Goal: Task Accomplishment & Management: Use online tool/utility

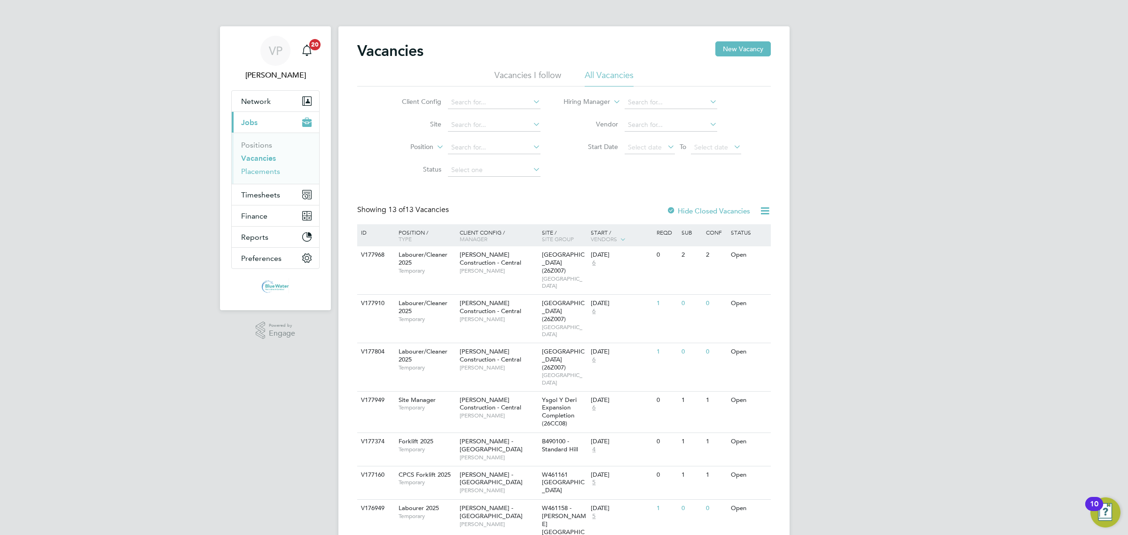
click at [261, 170] on link "Placements" at bounding box center [260, 171] width 39 height 9
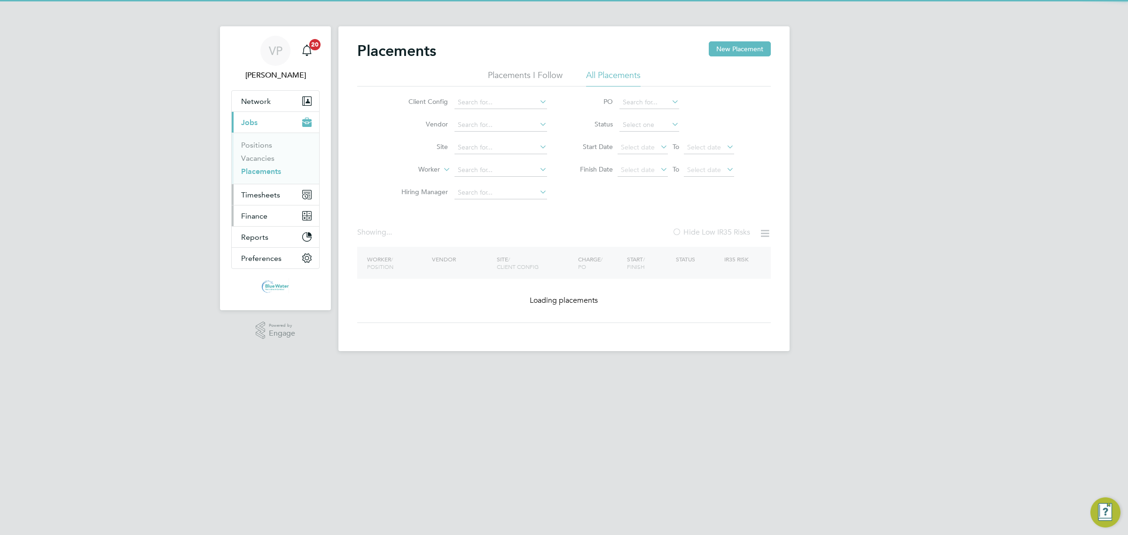
click at [257, 199] on span "Timesheets" at bounding box center [260, 194] width 39 height 9
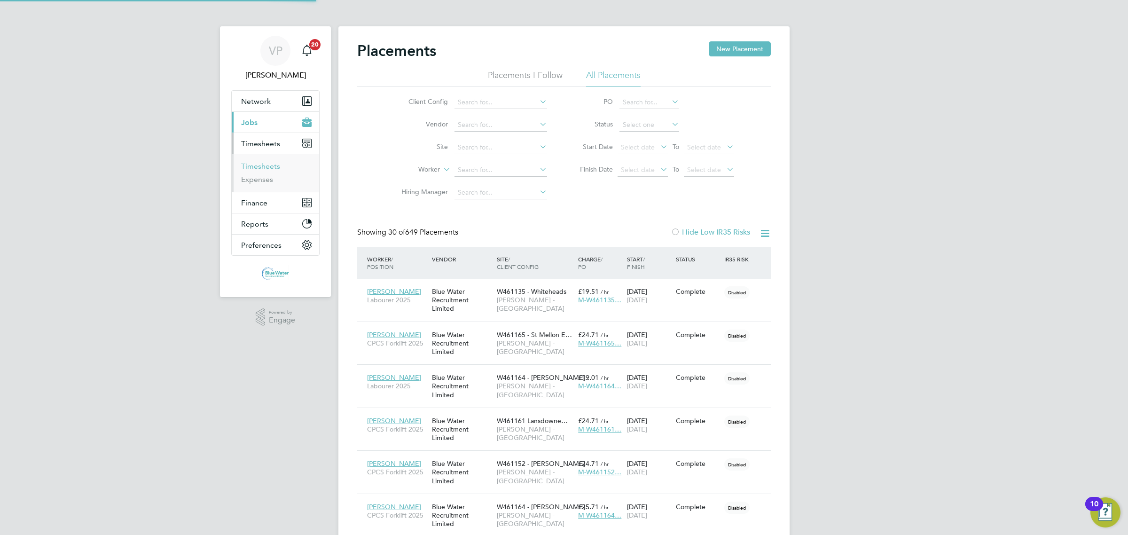
click at [272, 165] on link "Timesheets" at bounding box center [260, 166] width 39 height 9
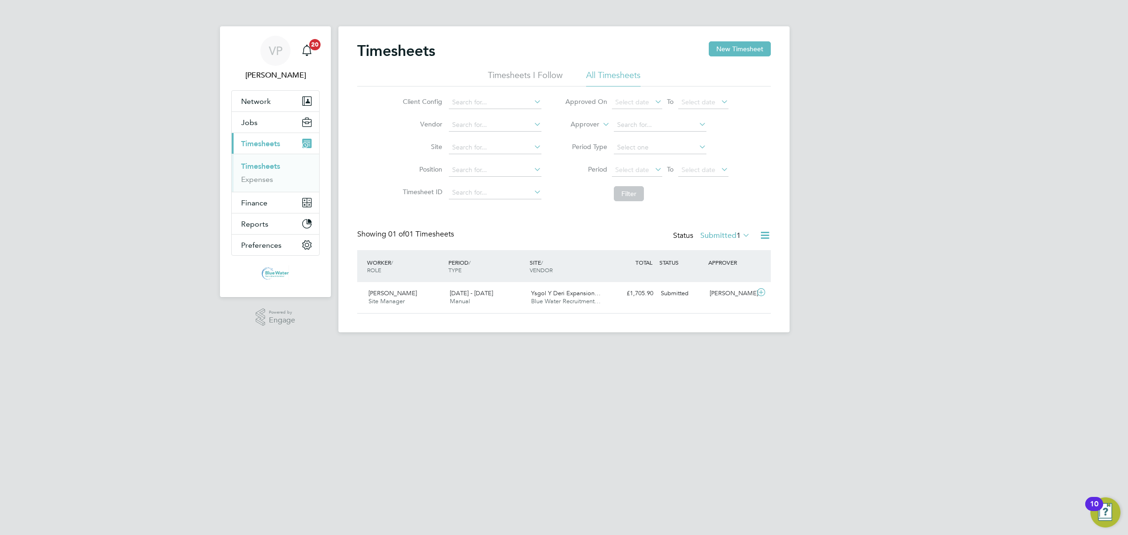
click at [727, 235] on label "Submitted 1" at bounding box center [726, 235] width 50 height 9
click at [727, 290] on li "Approved" at bounding box center [715, 292] width 43 height 13
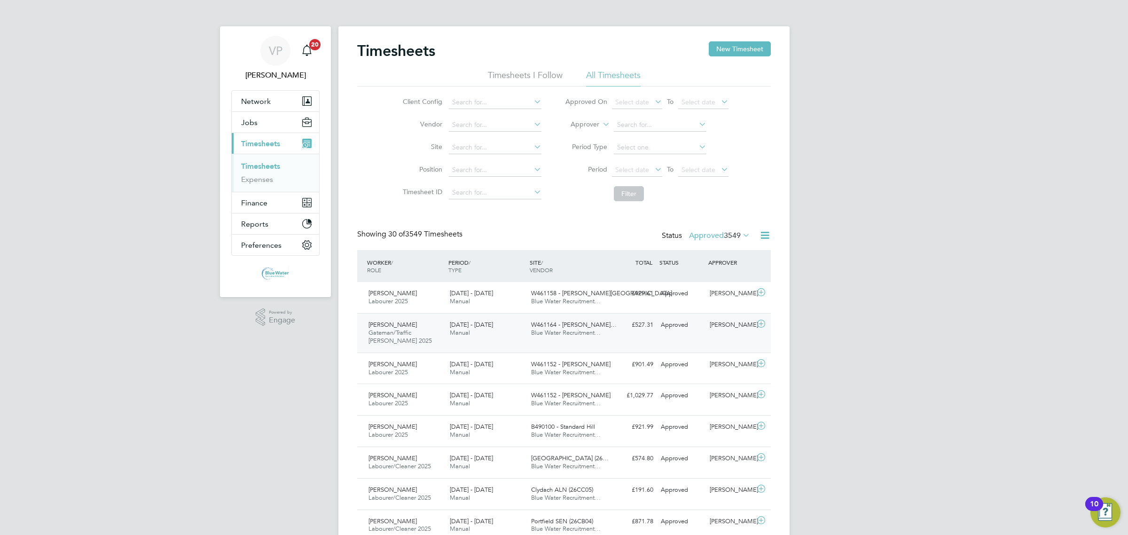
click at [454, 341] on div "2 - 8 Aug 2025 Manual" at bounding box center [486, 329] width 81 height 24
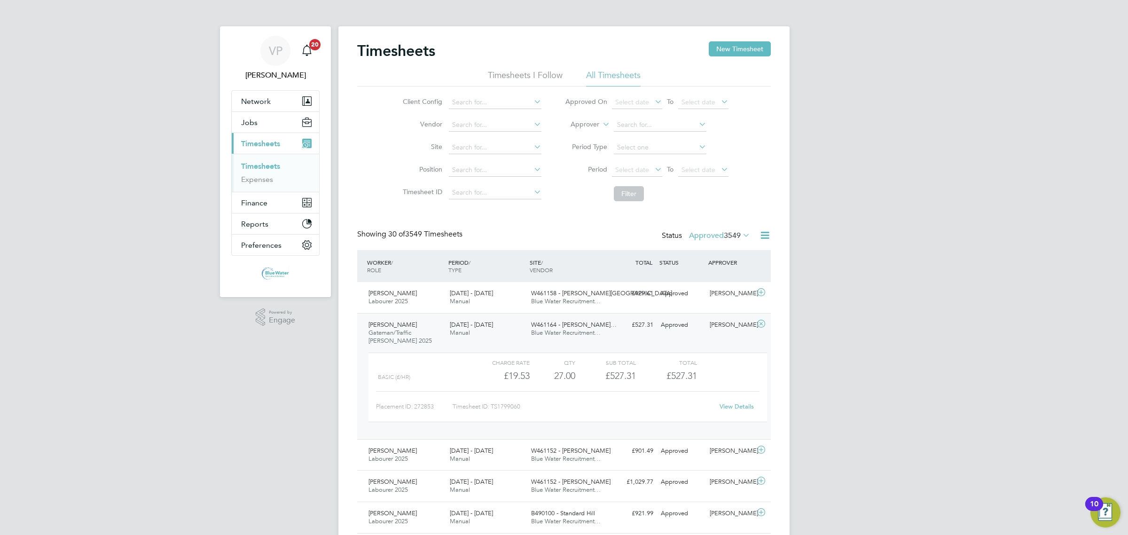
click at [736, 406] on link "View Details" at bounding box center [737, 406] width 34 height 8
click at [418, 334] on span "Gateman/Traffic Marshall 2025" at bounding box center [400, 337] width 63 height 16
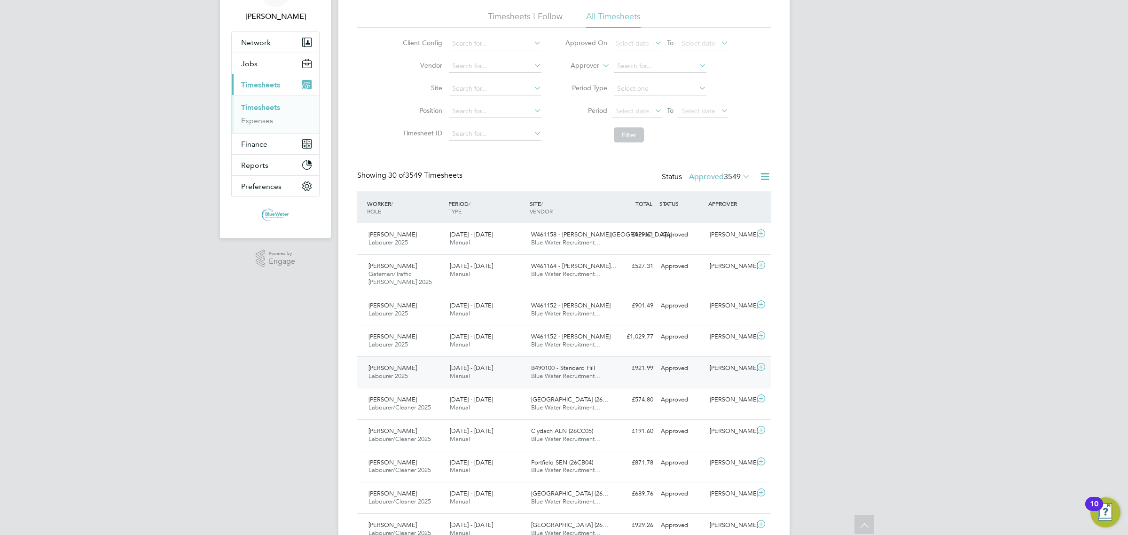
click at [416, 370] on div "James Tandi Labourer 2025 2 - 8 Aug 2025" at bounding box center [405, 373] width 81 height 24
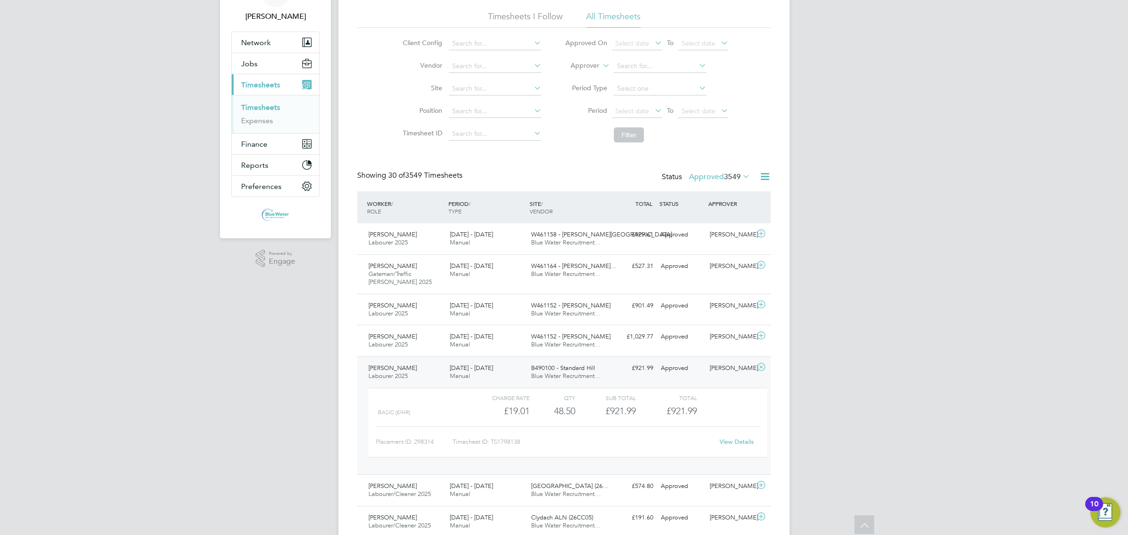
click at [727, 447] on div "View Details" at bounding box center [737, 441] width 46 height 15
click at [730, 445] on link "View Details" at bounding box center [737, 442] width 34 height 8
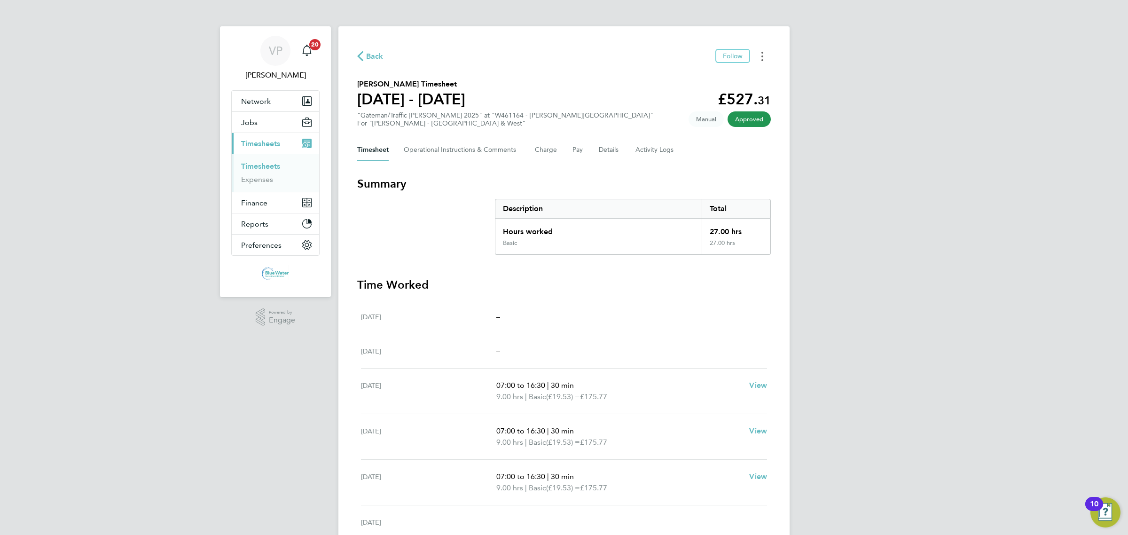
click at [761, 55] on button "Timesheets Menu" at bounding box center [762, 56] width 17 height 15
click at [739, 71] on link "Download timesheet" at bounding box center [714, 77] width 113 height 19
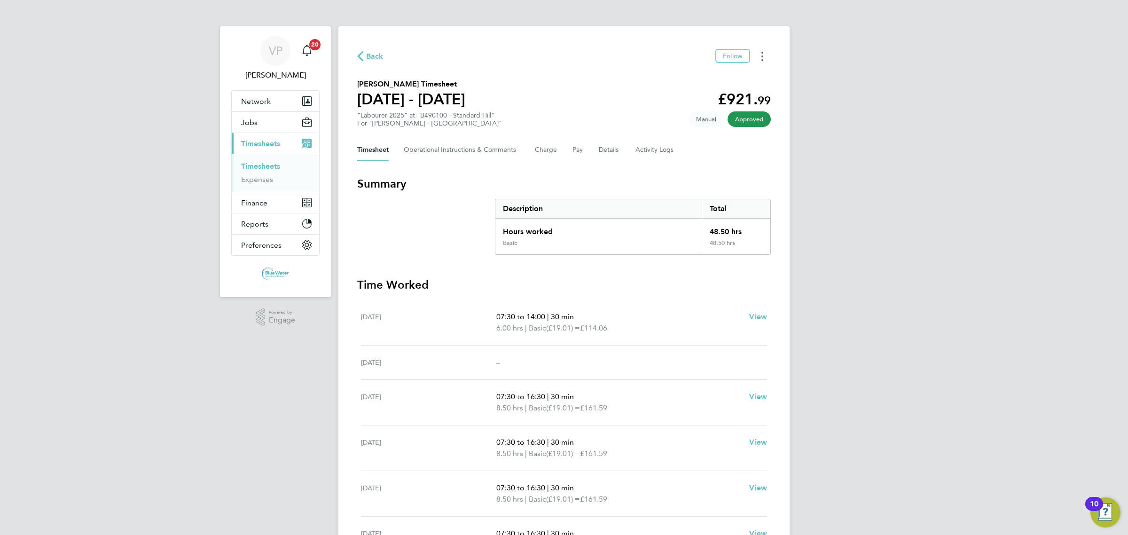
click at [766, 50] on button "Timesheets Menu" at bounding box center [762, 56] width 17 height 15
click at [725, 74] on link "Download timesheet" at bounding box center [714, 77] width 113 height 19
